Goal: Navigation & Orientation: Find specific page/section

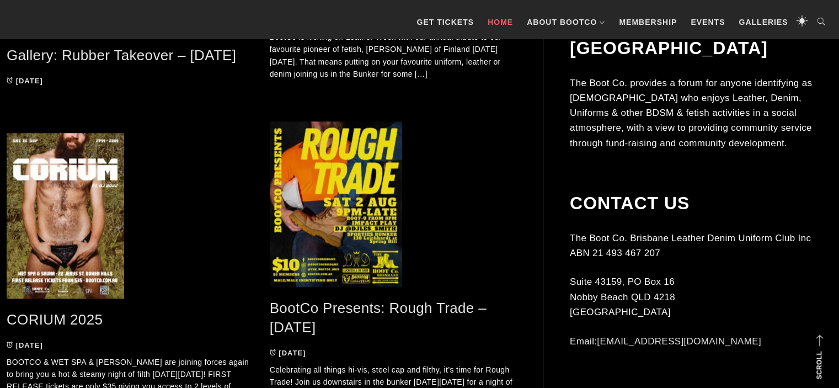
scroll to position [981, 0]
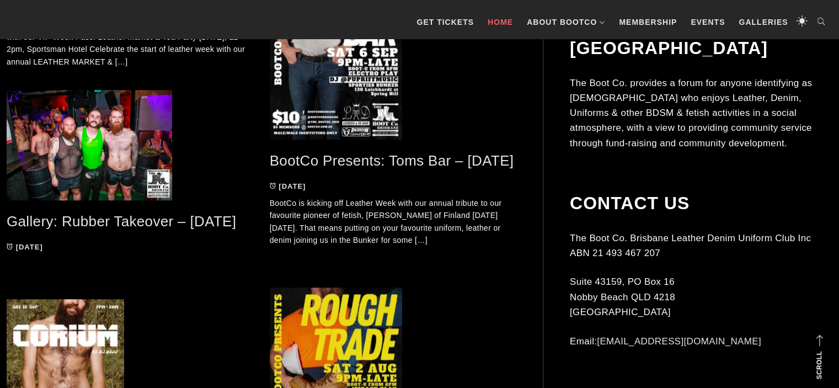
scroll to position [430, 0]
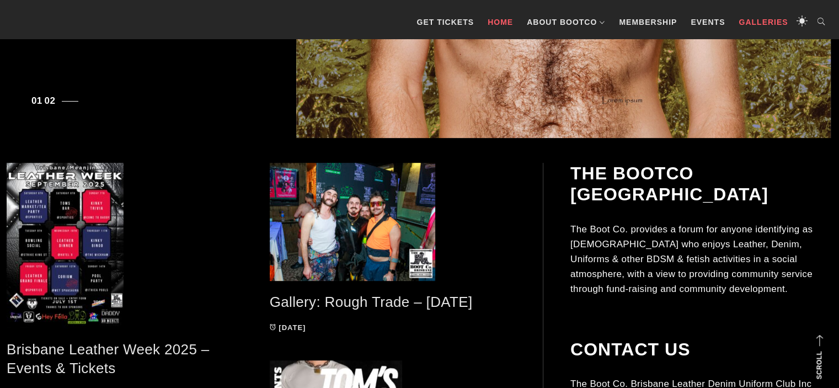
click at [768, 20] on link "Galleries" at bounding box center [763, 22] width 60 height 33
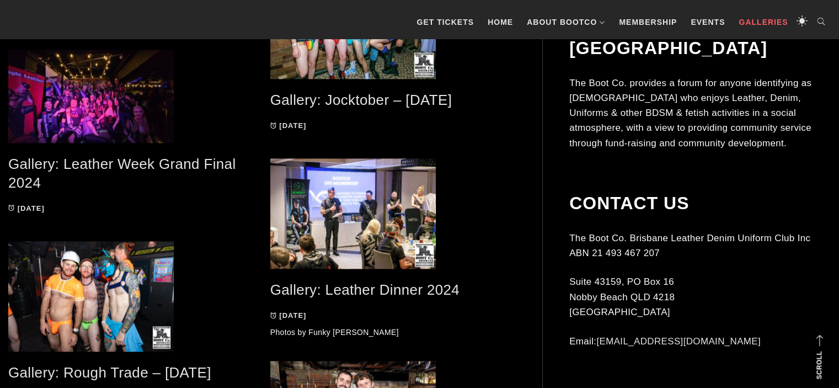
scroll to position [1304, 0]
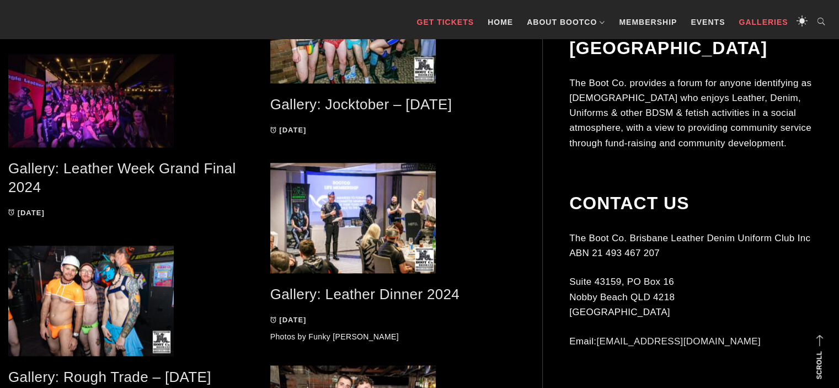
click at [442, 18] on link "GET TICKETS" at bounding box center [445, 22] width 68 height 33
